Goal: Information Seeking & Learning: Learn about a topic

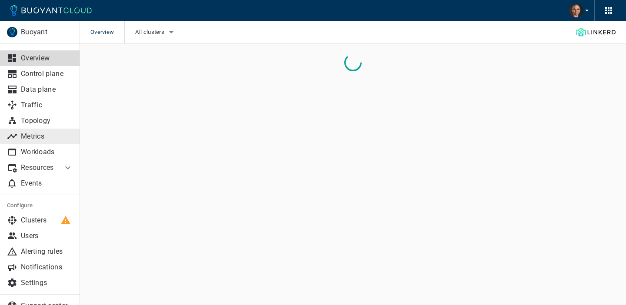
click at [42, 136] on p "Metrics" at bounding box center [47, 136] width 52 height 9
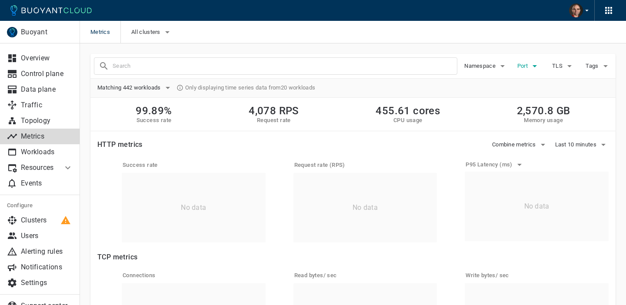
click at [524, 65] on span "Port" at bounding box center [523, 66] width 12 height 7
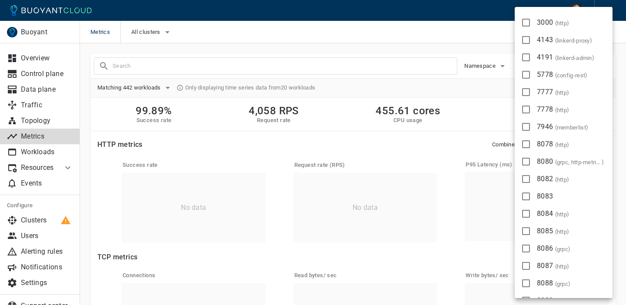
click at [42, 103] on div at bounding box center [313, 152] width 626 height 305
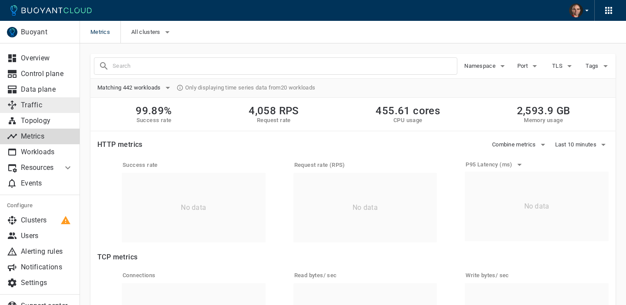
click at [32, 106] on p "Traffic" at bounding box center [47, 105] width 52 height 9
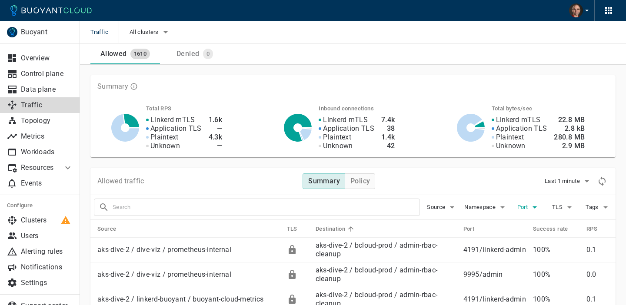
click at [529, 206] on span "Port" at bounding box center [523, 207] width 12 height 7
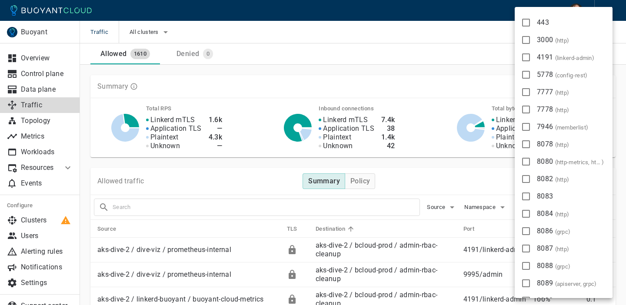
click at [42, 89] on div at bounding box center [313, 152] width 626 height 305
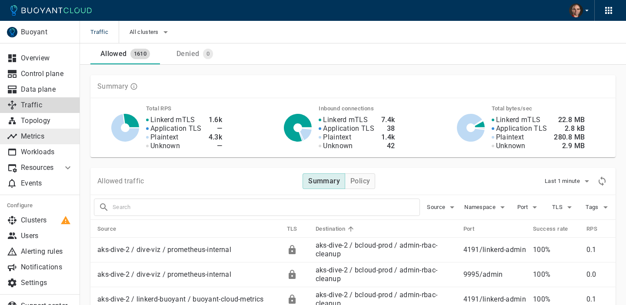
click at [38, 134] on p "Metrics" at bounding box center [47, 136] width 52 height 9
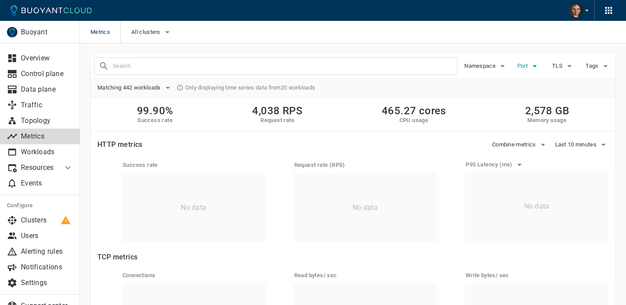
click at [521, 65] on span "Port" at bounding box center [523, 66] width 12 height 7
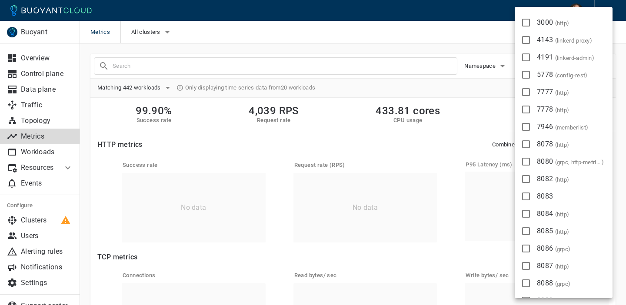
click at [37, 73] on div at bounding box center [313, 152] width 626 height 305
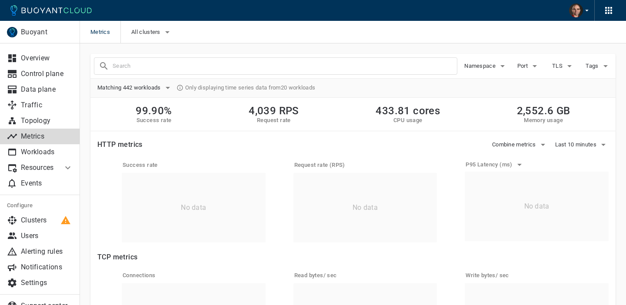
click at [37, 73] on div "3000 ( http ) 4143 ( linkerd-proxy ) 4191 ( linkerd-admin ) 5778 ( config-rest …" at bounding box center [313, 152] width 626 height 305
click at [51, 75] on p "Control plane" at bounding box center [47, 74] width 52 height 9
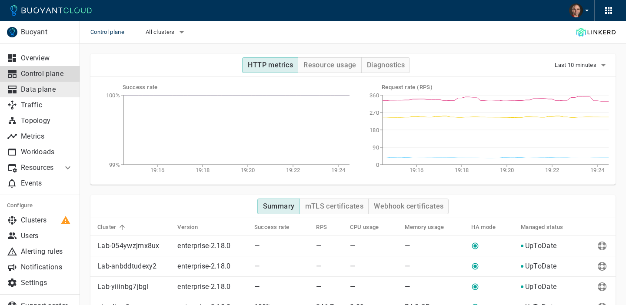
click at [39, 93] on p "Data plane" at bounding box center [47, 89] width 52 height 9
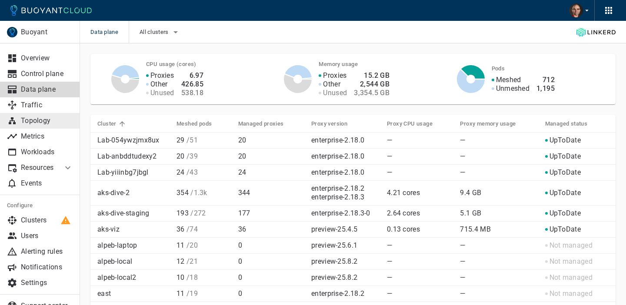
click at [31, 122] on p "Topology" at bounding box center [47, 121] width 52 height 9
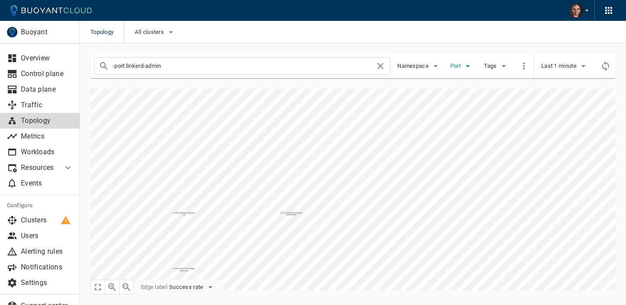
click at [455, 70] on button "Port" at bounding box center [462, 66] width 28 height 13
